Goal: Information Seeking & Learning: Understand process/instructions

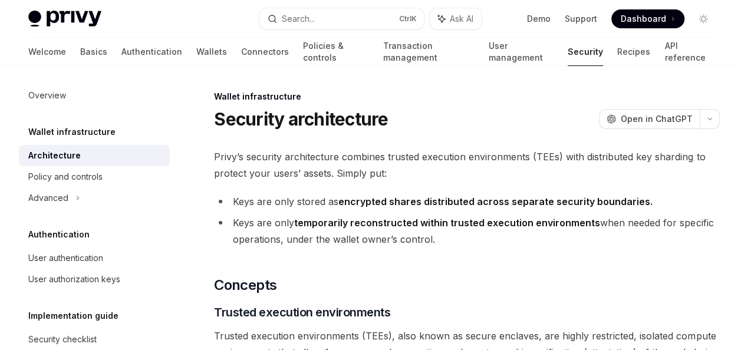
click at [77, 20] on img at bounding box center [64, 19] width 73 height 17
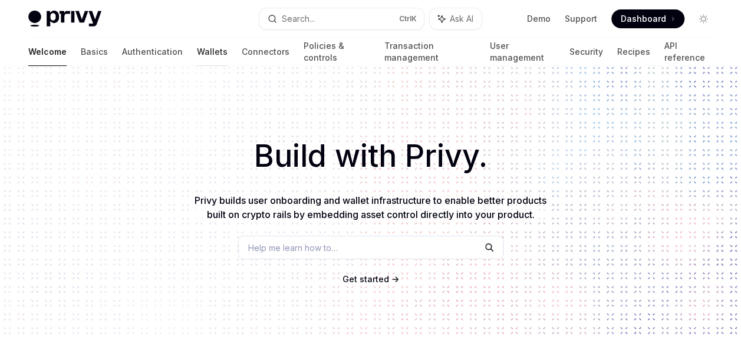
click at [197, 54] on link "Wallets" at bounding box center [212, 52] width 31 height 28
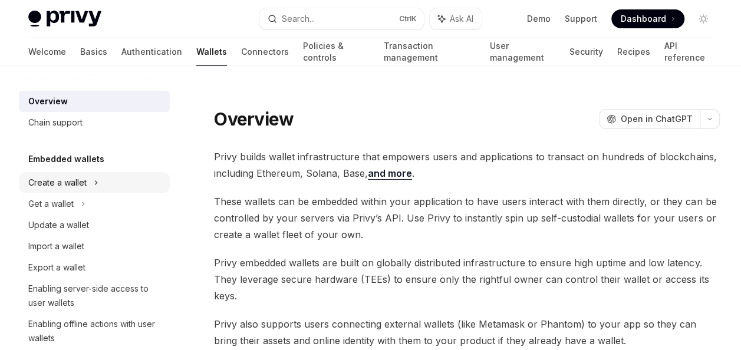
click at [52, 181] on div "Create a wallet" at bounding box center [57, 183] width 58 height 14
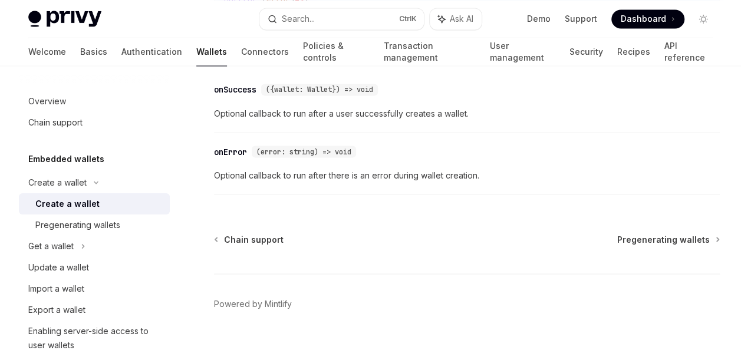
scroll to position [1024, 0]
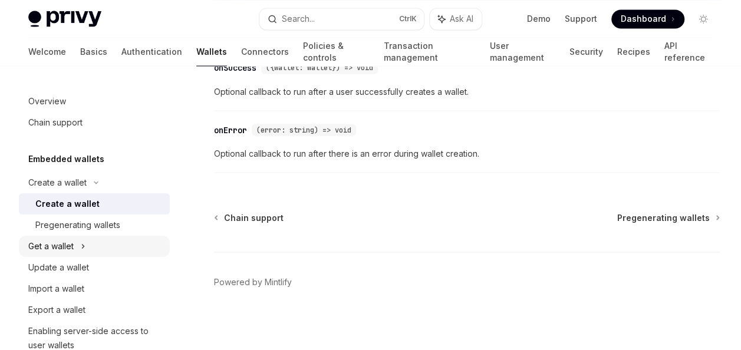
click at [44, 248] on div "Get a wallet" at bounding box center [50, 246] width 45 height 14
type textarea "*"
